Goal: Task Accomplishment & Management: Use online tool/utility

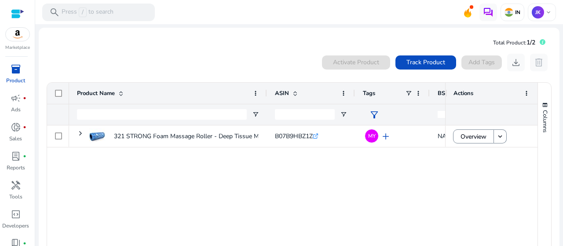
click at [14, 31] on img at bounding box center [18, 34] width 24 height 13
click at [196, 44] on mat-card "Total Product: 1/2 0 products selected Activate Product Track Product Add Tags …" at bounding box center [299, 156] width 521 height 256
click at [414, 61] on span "Track Product" at bounding box center [426, 62] width 39 height 9
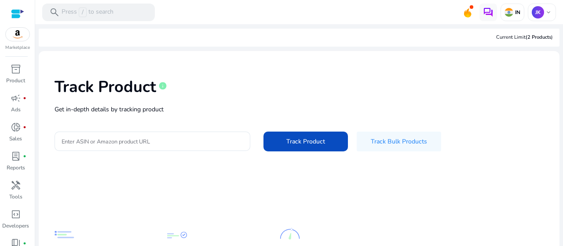
scroll to position [44, 0]
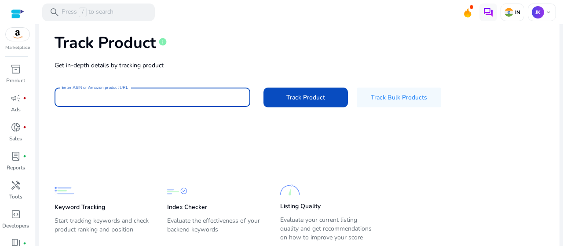
click at [149, 94] on input "Enter ASIN or Amazon product URL" at bounding box center [153, 97] width 182 height 10
click at [168, 98] on input "Enter ASIN or Amazon product URL" at bounding box center [153, 97] width 182 height 10
paste input "**********"
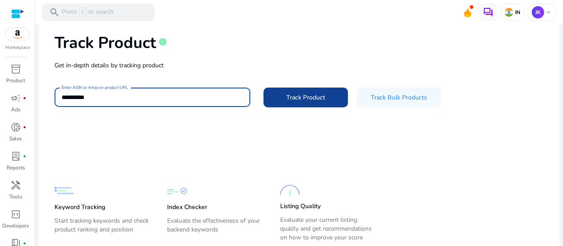
type input "**********"
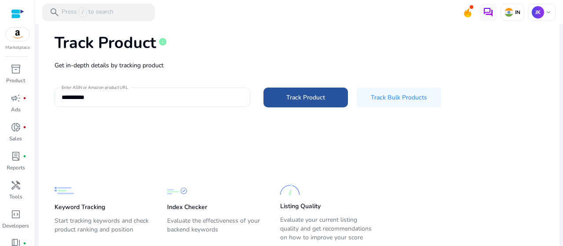
click at [299, 100] on span "Track Product" at bounding box center [305, 97] width 39 height 9
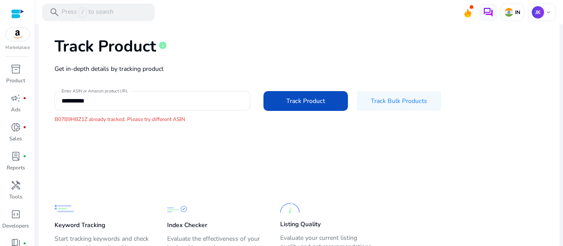
scroll to position [0, 0]
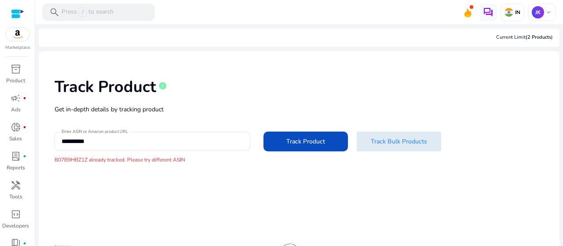
click at [379, 145] on span "Track Bulk Products" at bounding box center [399, 141] width 56 height 9
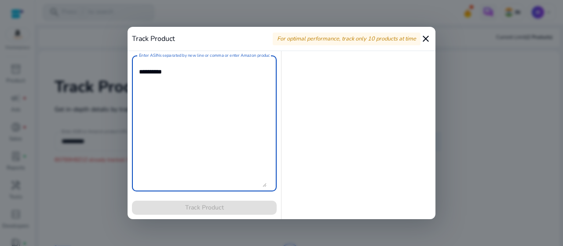
click at [424, 40] on mat-icon "close" at bounding box center [426, 38] width 11 height 11
